Goal: Transaction & Acquisition: Book appointment/travel/reservation

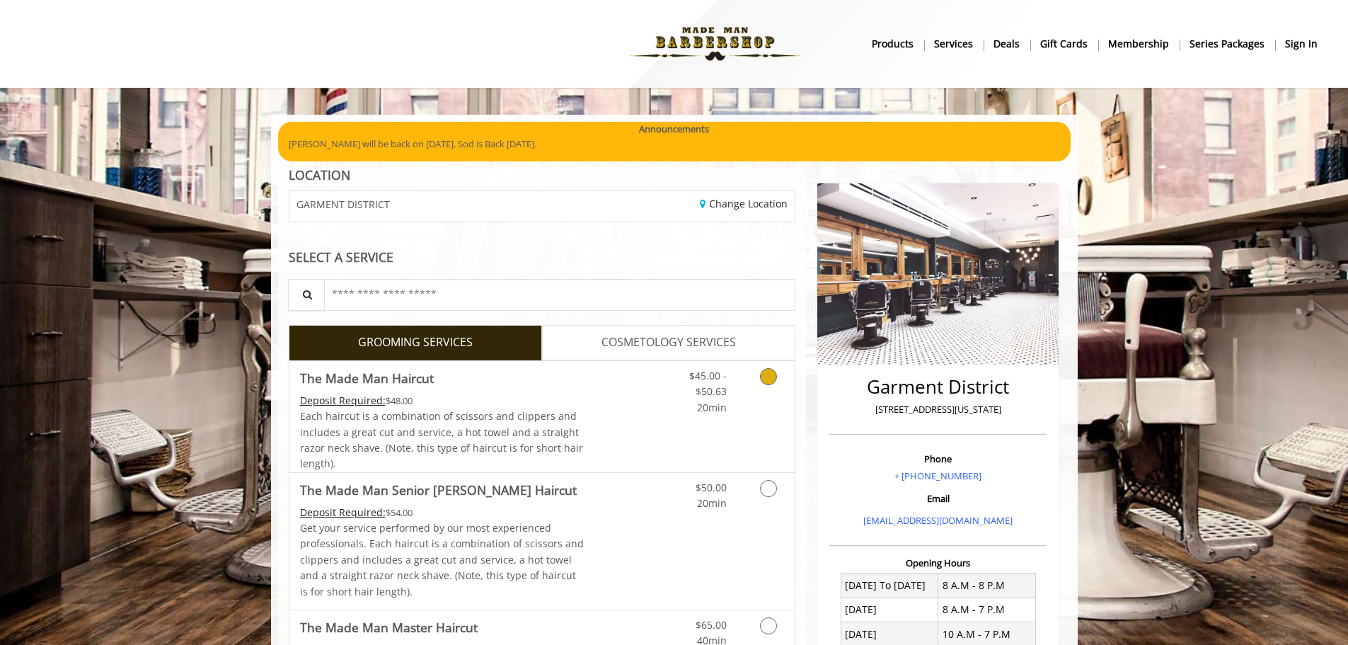
click at [655, 415] on link "Discounted Price" at bounding box center [626, 416] width 84 height 111
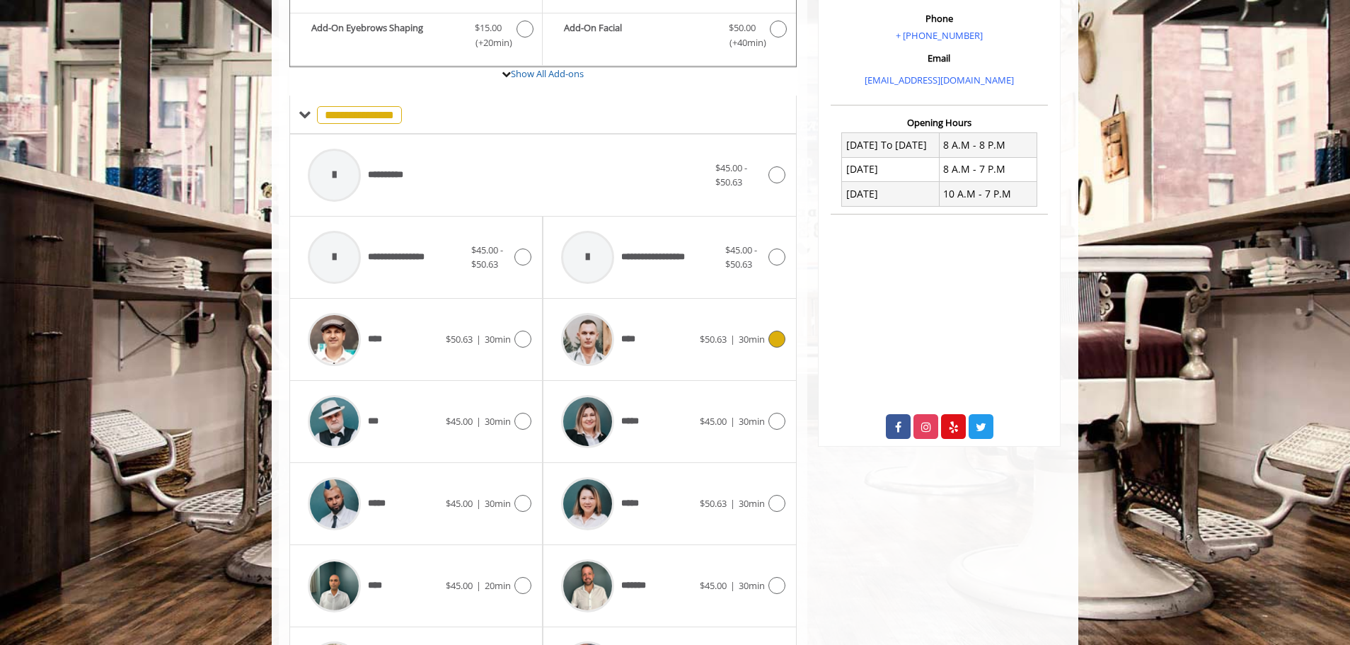
scroll to position [554, 0]
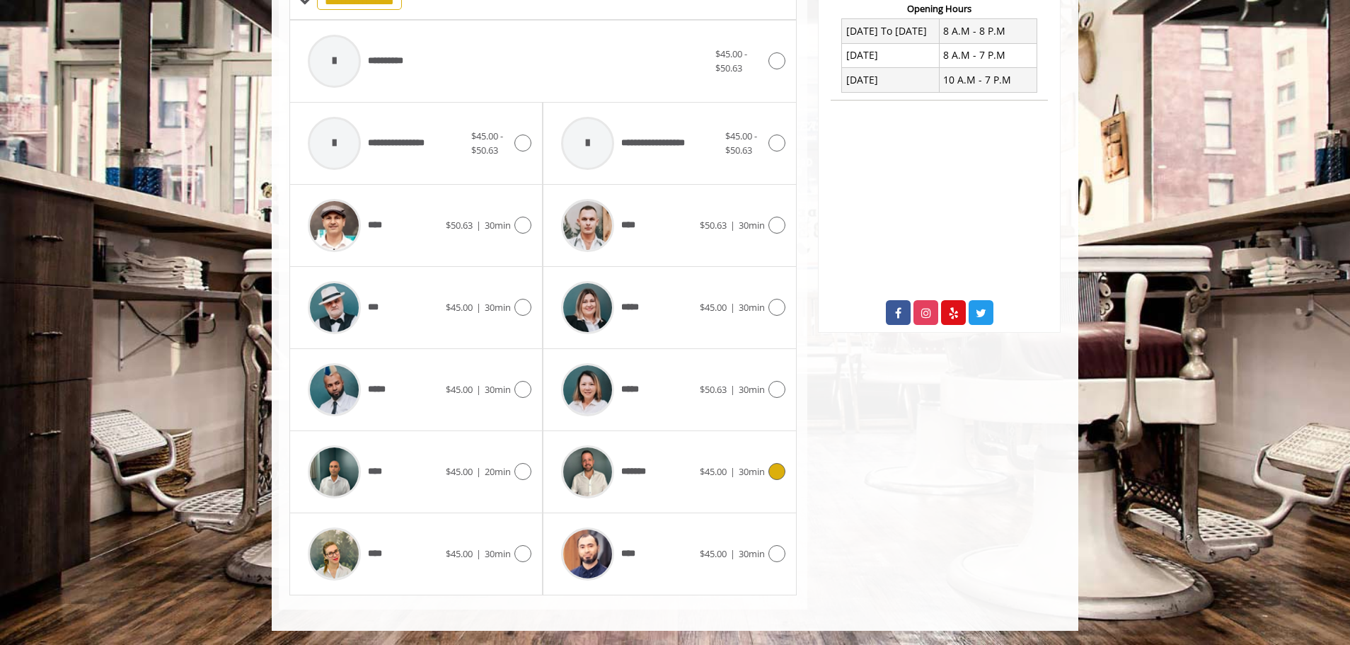
click at [662, 458] on div "*******" at bounding box center [626, 471] width 145 height 67
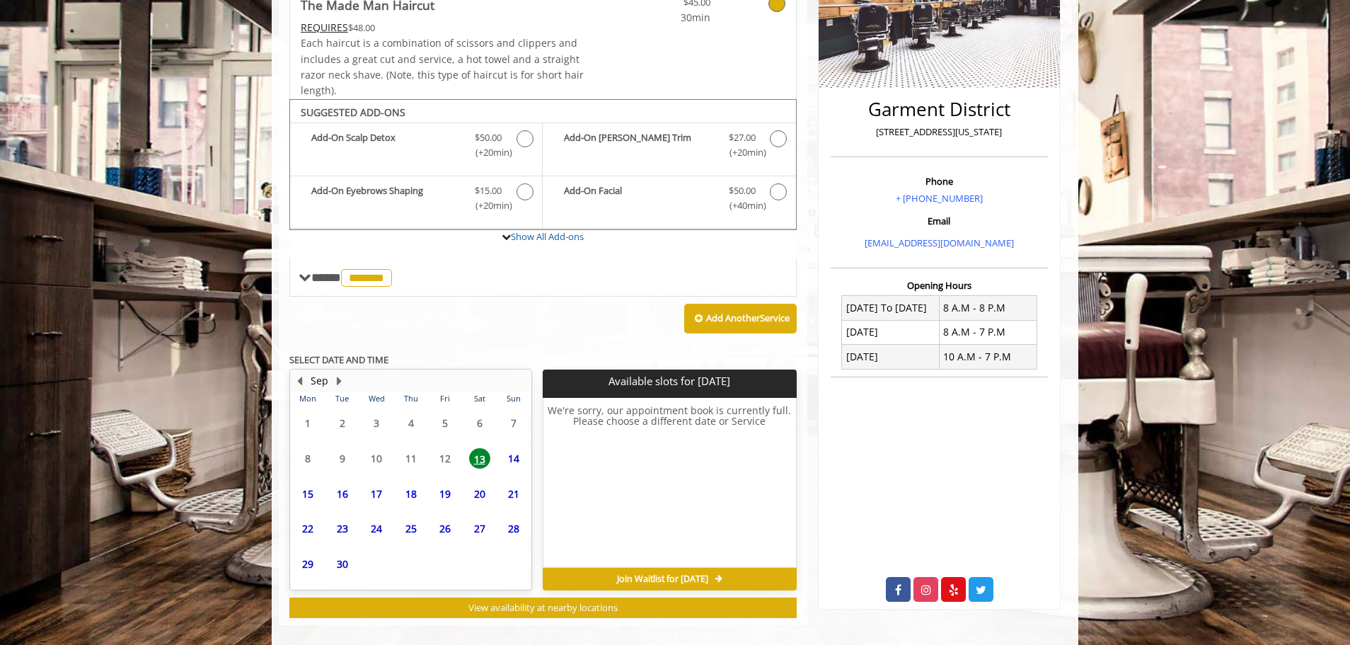
scroll to position [293, 0]
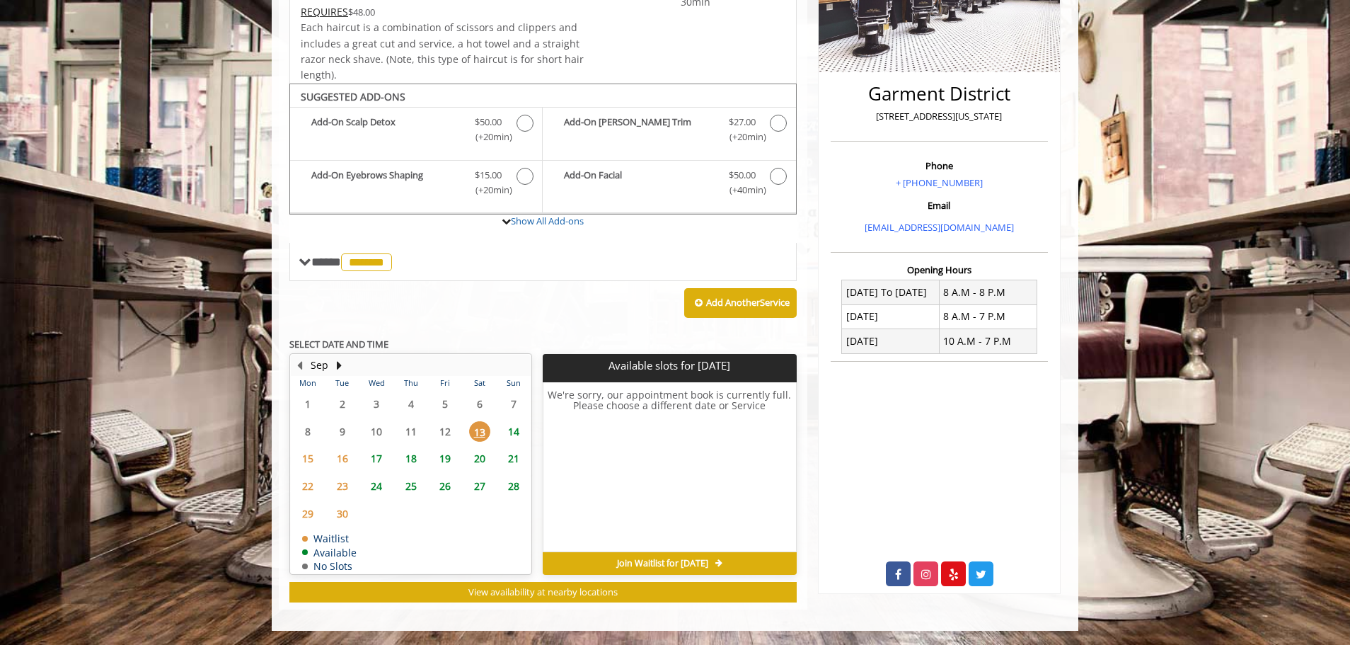
click at [534, 288] on div "Add Another Service" at bounding box center [542, 303] width 507 height 44
click at [512, 430] on span "14" at bounding box center [513, 431] width 21 height 21
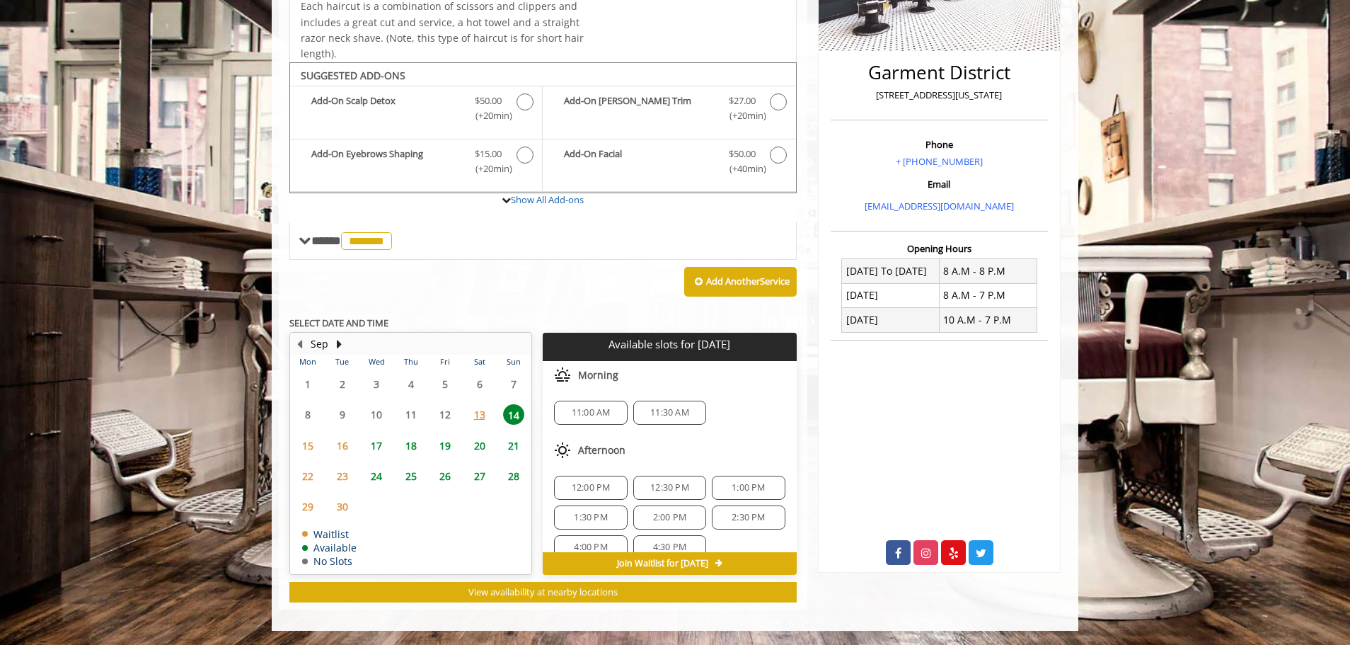
click at [589, 408] on span "11:00 AM" at bounding box center [591, 412] width 39 height 11
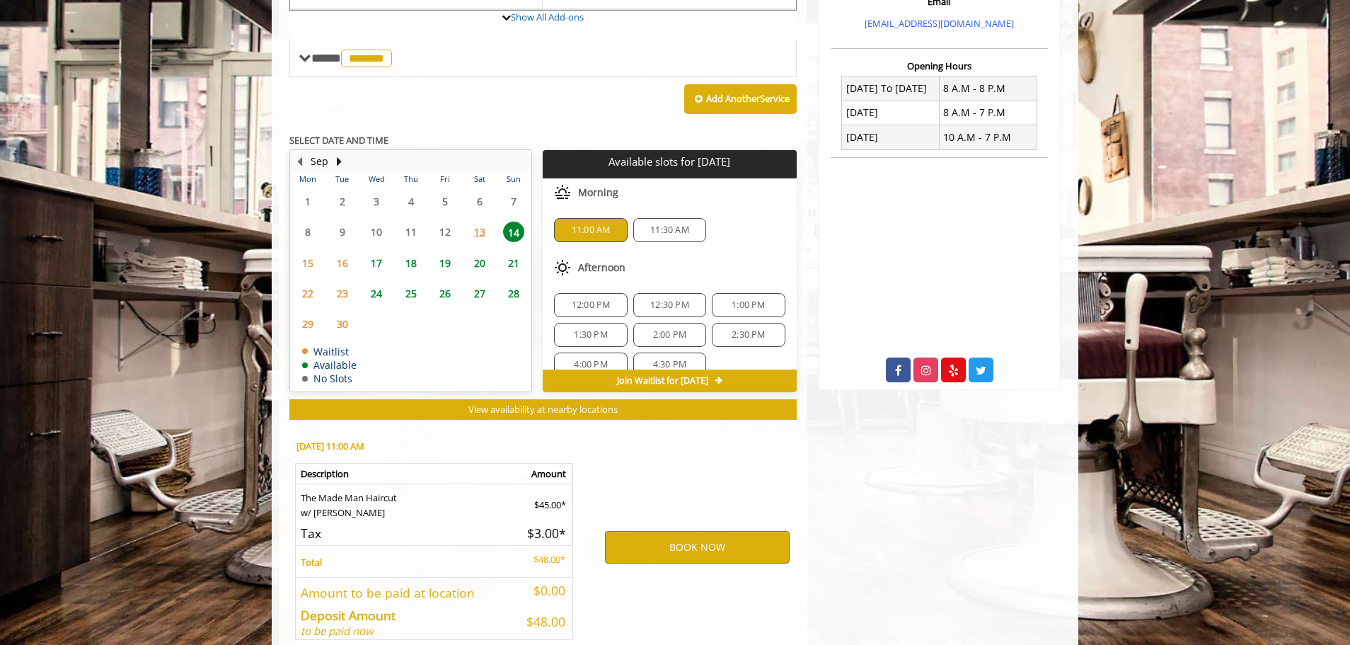
scroll to position [570, 0]
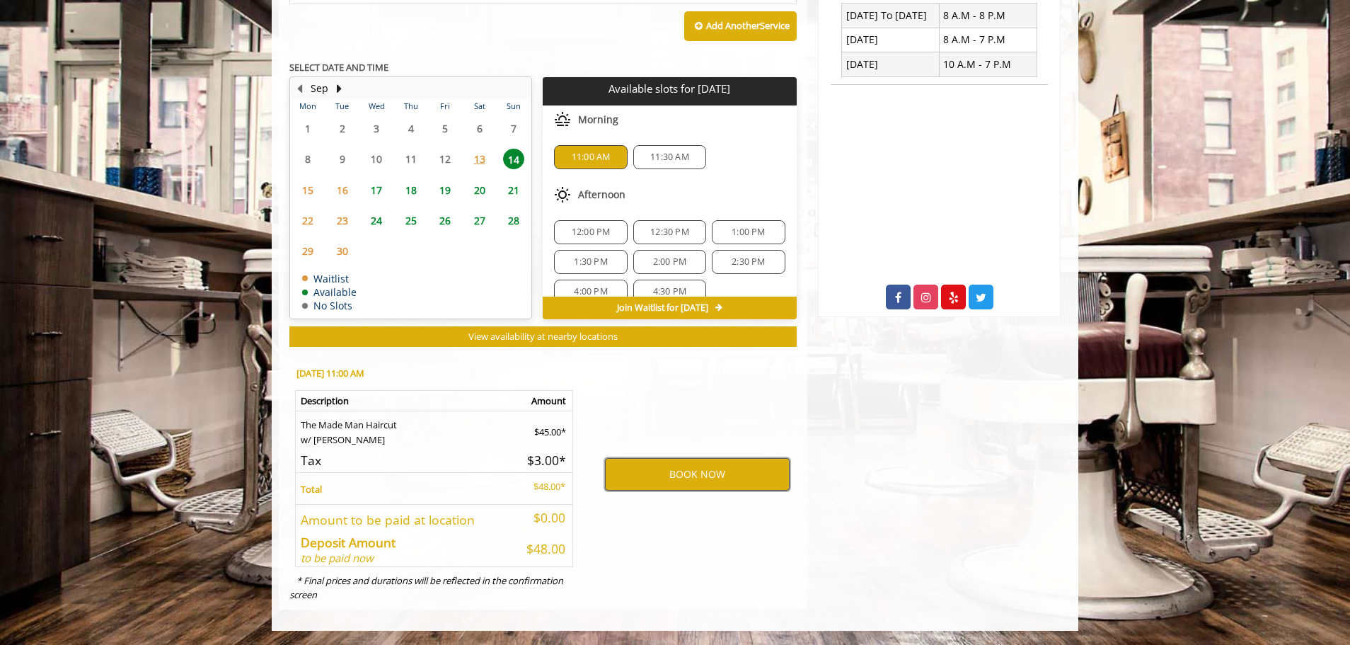
click at [671, 471] on button "BOOK NOW" at bounding box center [697, 474] width 185 height 33
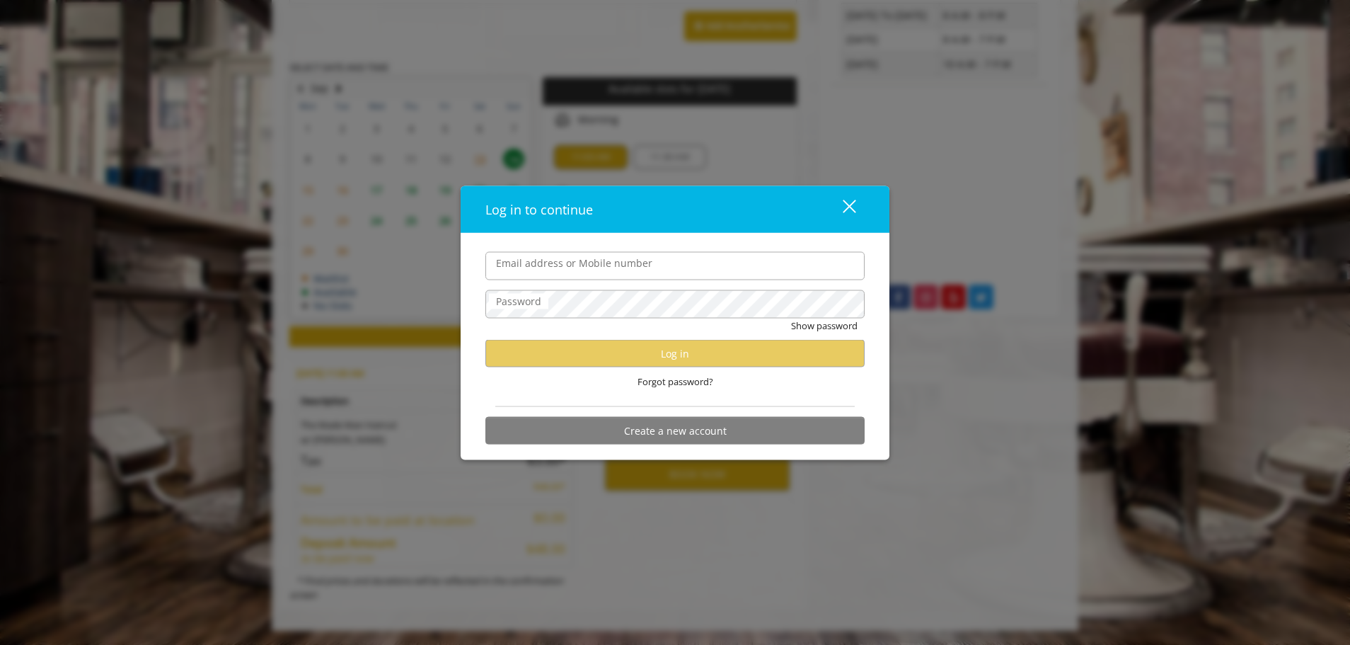
click at [643, 270] on input "Email address or Mobile number" at bounding box center [675, 265] width 379 height 28
click at [652, 263] on input "Email address or Mobile number" at bounding box center [675, 265] width 379 height 28
type input "**********"
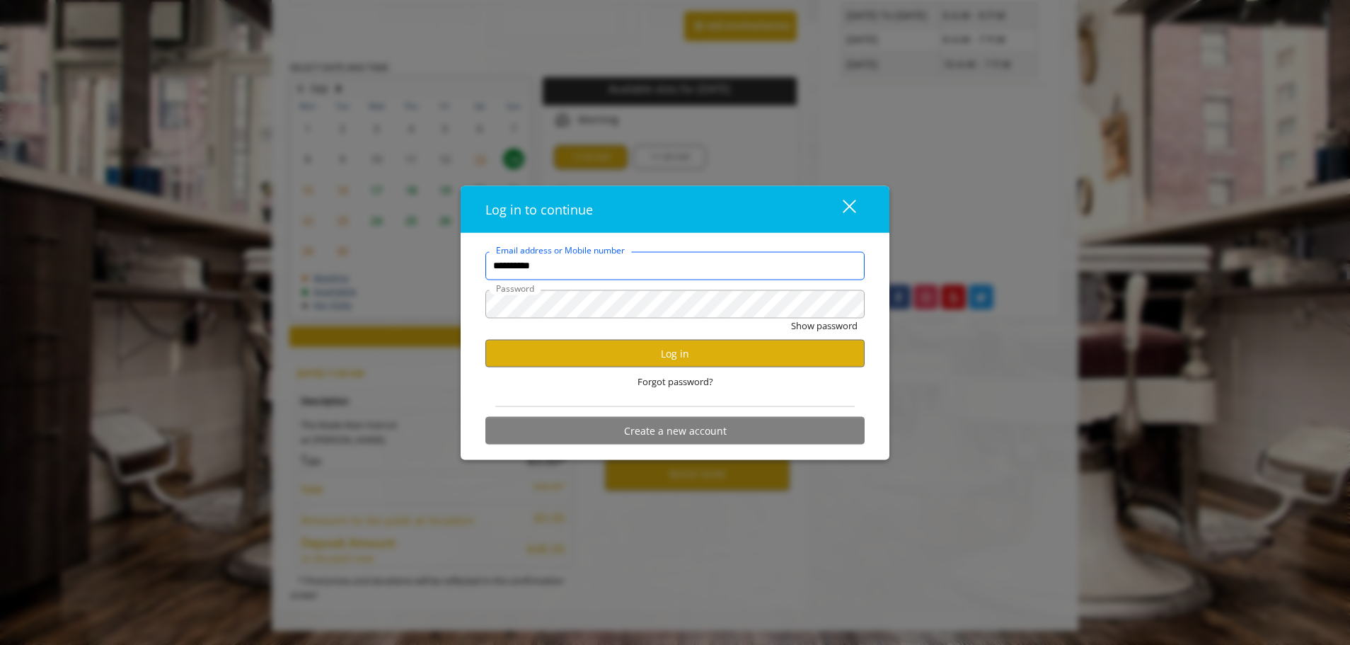
click at [687, 260] on input "**********" at bounding box center [675, 265] width 379 height 28
click at [672, 350] on button "Log in" at bounding box center [675, 354] width 379 height 28
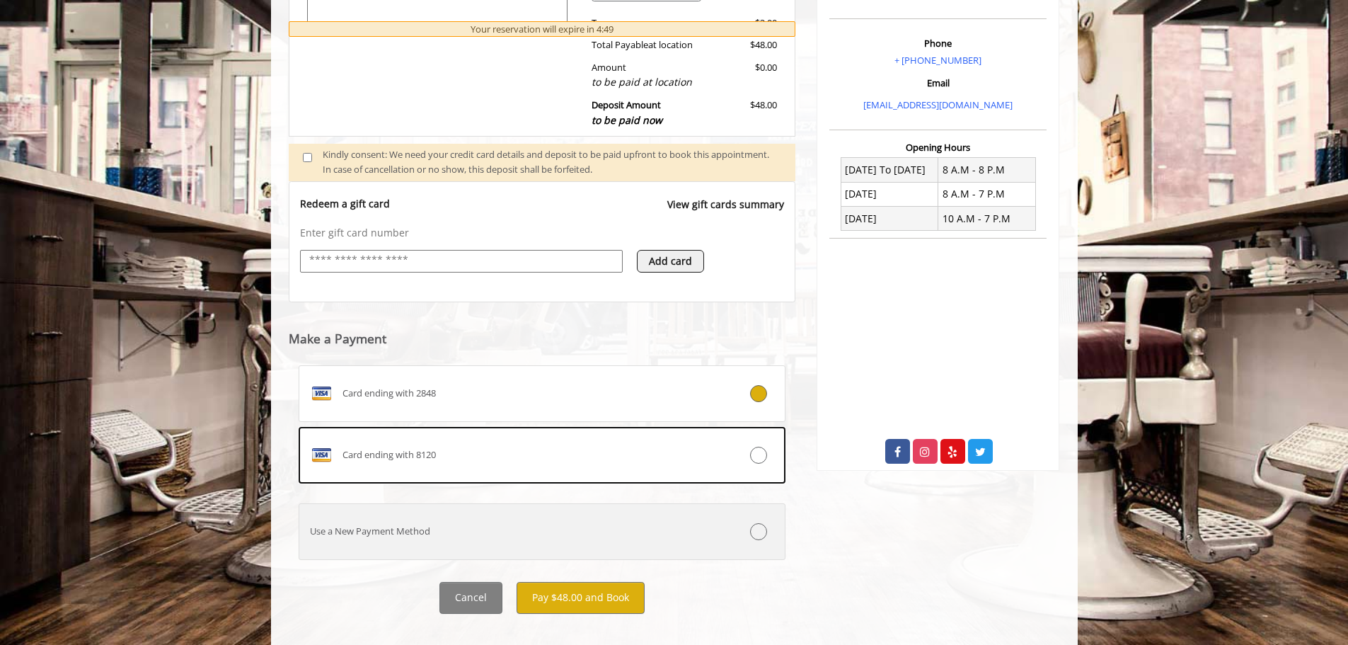
scroll to position [9, 0]
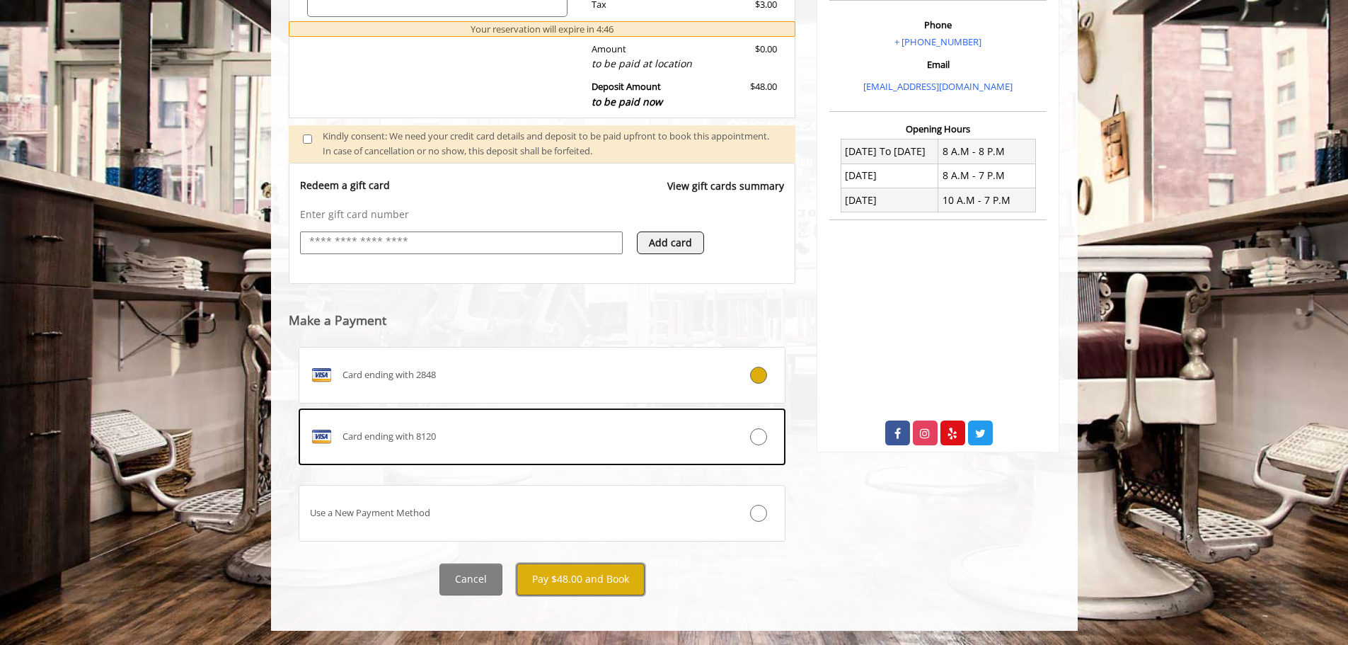
click at [562, 568] on button "Pay $48.00 and Book" at bounding box center [581, 579] width 128 height 32
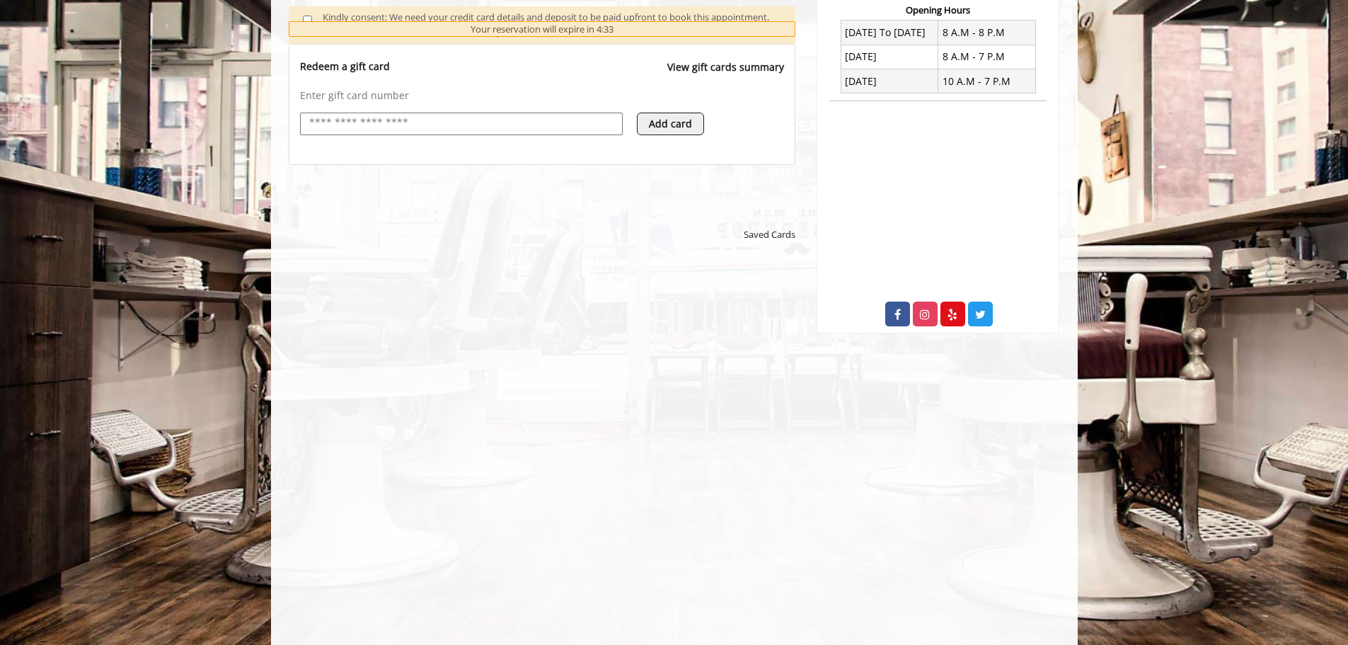
scroll to position [575, 0]
